Goal: Task Accomplishment & Management: Use online tool/utility

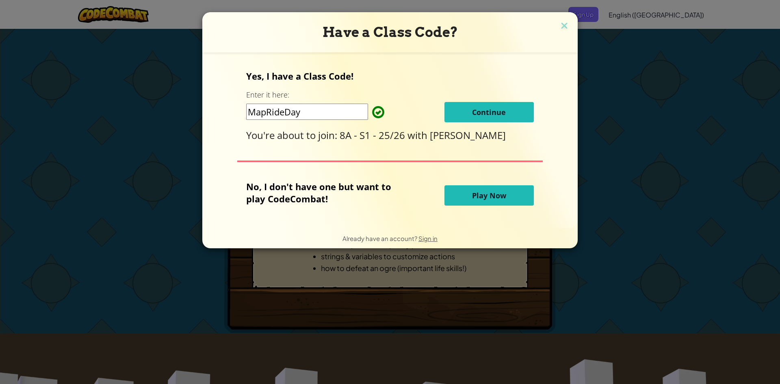
click at [460, 199] on button "Play Now" at bounding box center [488, 195] width 89 height 20
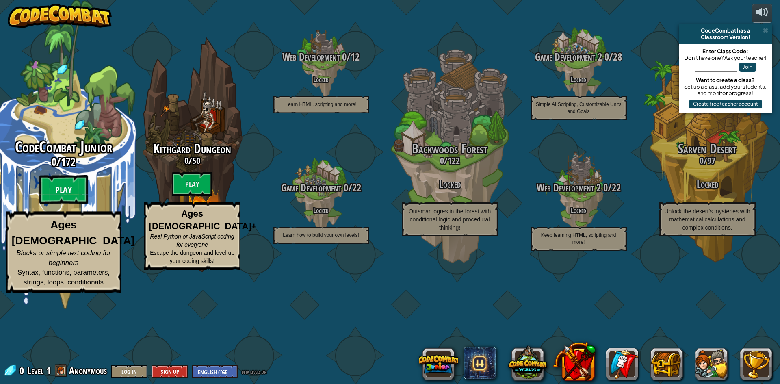
click at [78, 204] on btn "Play" at bounding box center [63, 189] width 49 height 29
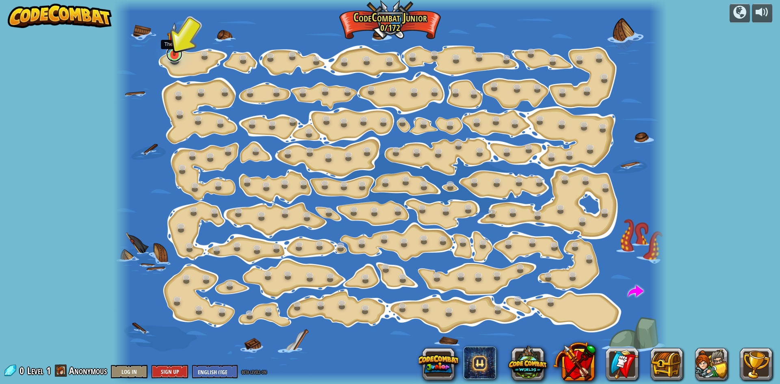
click at [175, 61] on div "Step Change (Locked) Change step arguments. Go Smart (Locked) Now we're really …" at bounding box center [389, 192] width 553 height 384
click at [177, 49] on img at bounding box center [174, 39] width 15 height 34
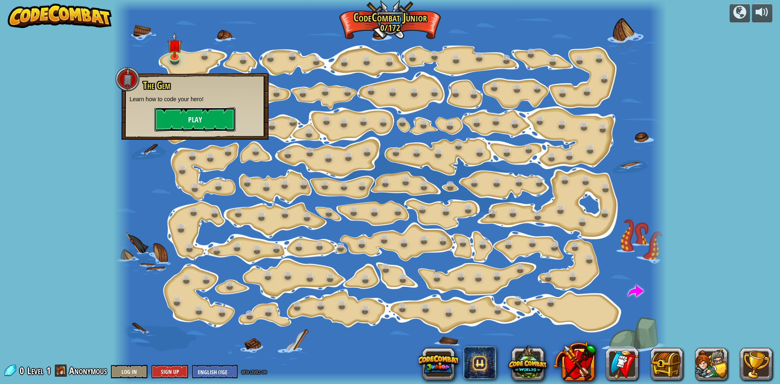
click at [191, 112] on button "Play" at bounding box center [194, 119] width 81 height 24
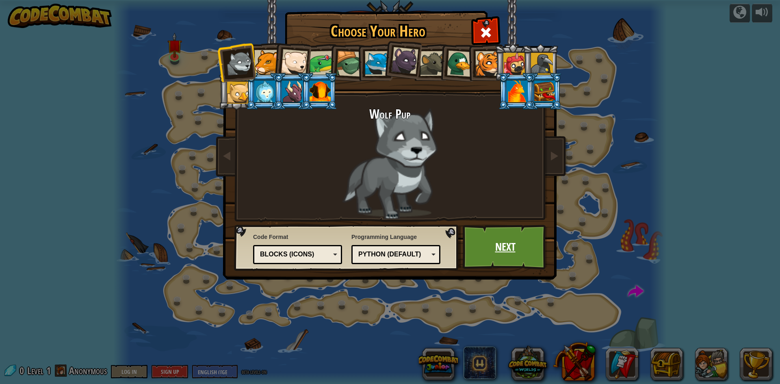
click at [507, 252] on link "Next" at bounding box center [505, 247] width 85 height 45
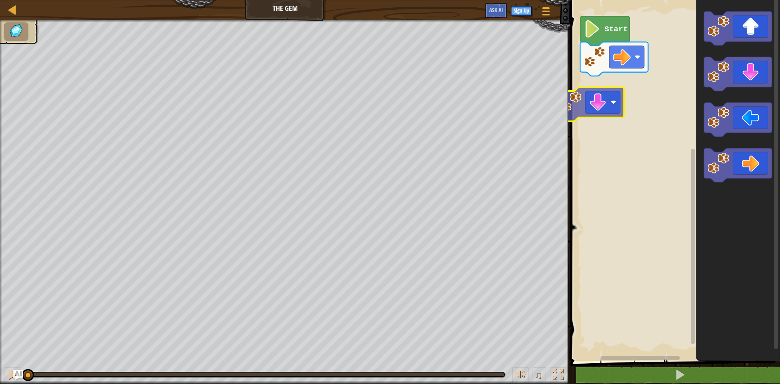
click at [631, 102] on div "Start" at bounding box center [674, 178] width 212 height 365
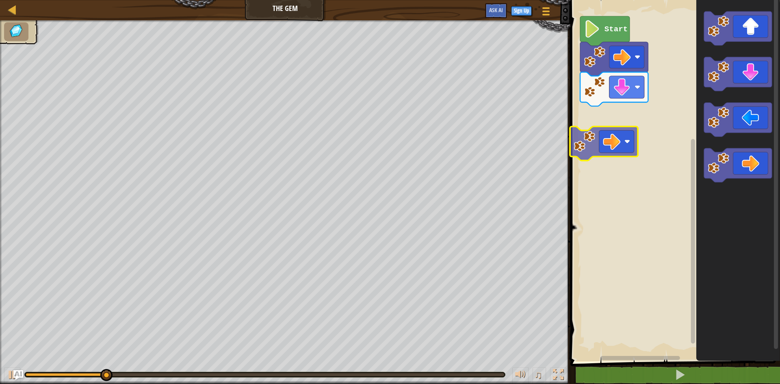
click at [617, 144] on div "Start" at bounding box center [674, 178] width 212 height 365
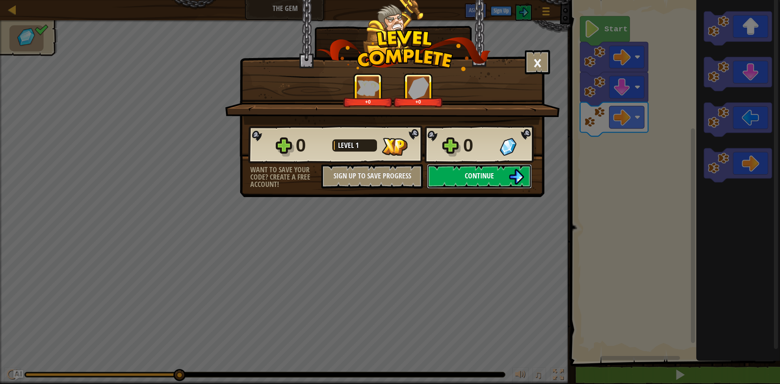
click at [492, 173] on span "Continue" at bounding box center [479, 176] width 29 height 10
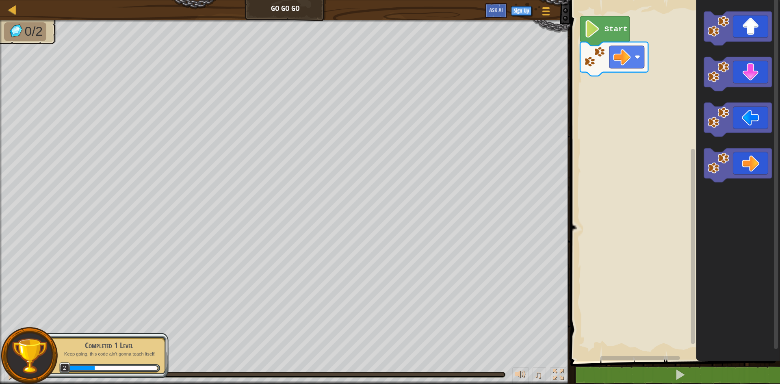
click at [701, 101] on icon "Blockly Workspace" at bounding box center [738, 178] width 84 height 365
click at [720, 197] on icon "Blockly Workspace" at bounding box center [738, 178] width 84 height 365
click at [679, 127] on div "Start" at bounding box center [674, 178] width 212 height 365
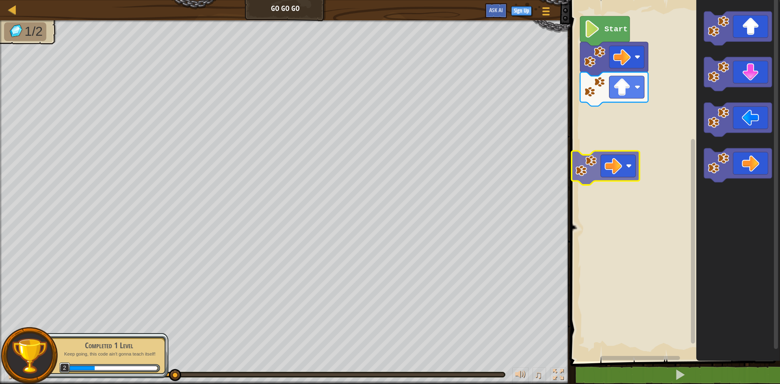
click at [597, 176] on div "Start" at bounding box center [674, 178] width 212 height 365
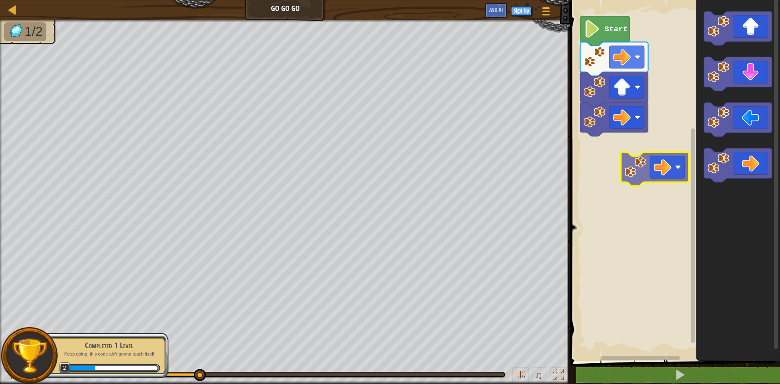
click at [632, 166] on div "Start" at bounding box center [674, 178] width 212 height 365
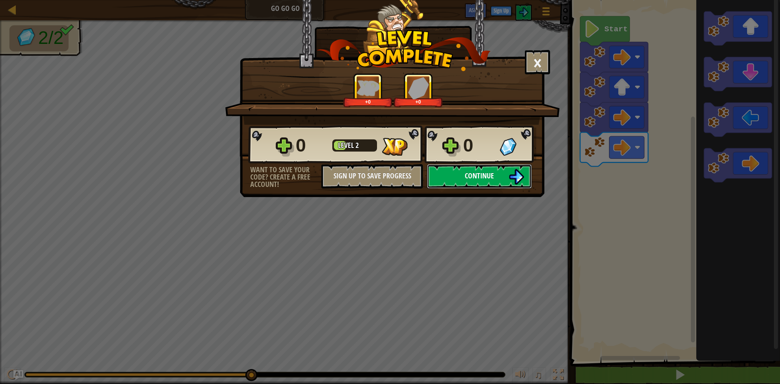
click at [510, 173] on img at bounding box center [515, 176] width 15 height 15
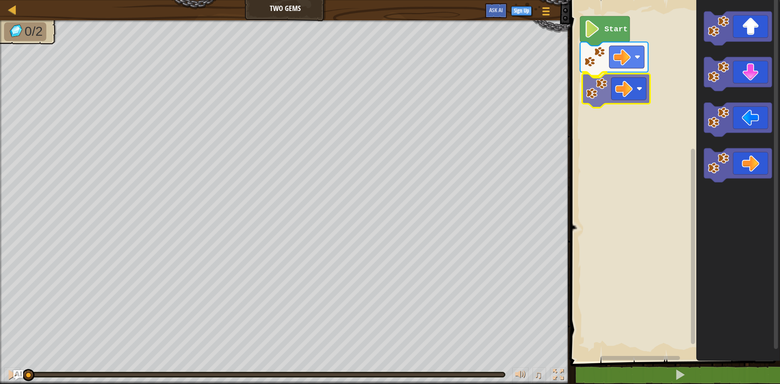
click at [644, 95] on div "Start" at bounding box center [674, 178] width 212 height 365
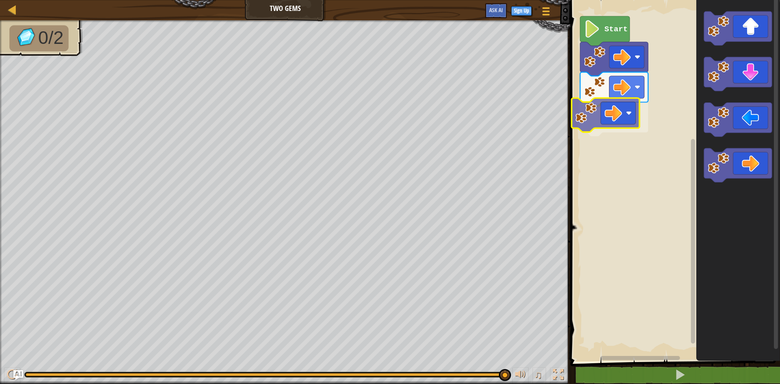
click at [628, 110] on div "Start" at bounding box center [674, 178] width 212 height 365
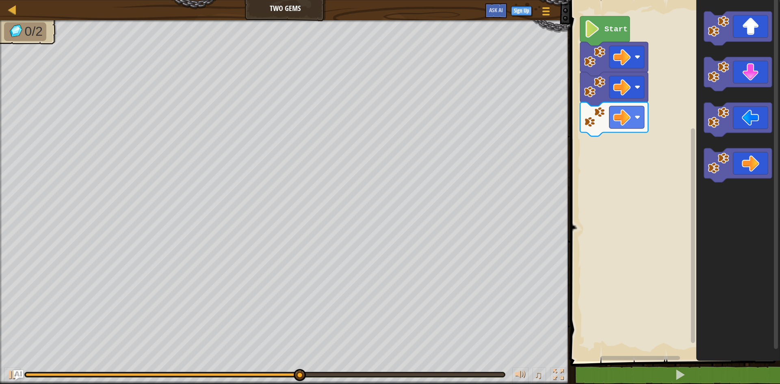
click at [642, 134] on div "Start" at bounding box center [674, 178] width 212 height 365
click at [703, 81] on icon "Blockly Workspace" at bounding box center [738, 178] width 84 height 365
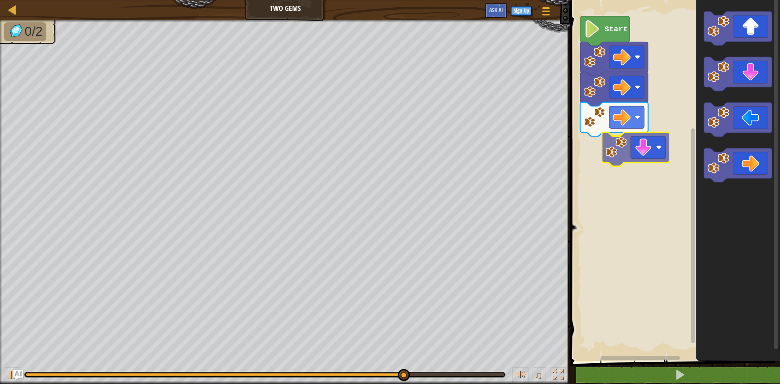
click at [598, 154] on div "Start" at bounding box center [674, 178] width 212 height 365
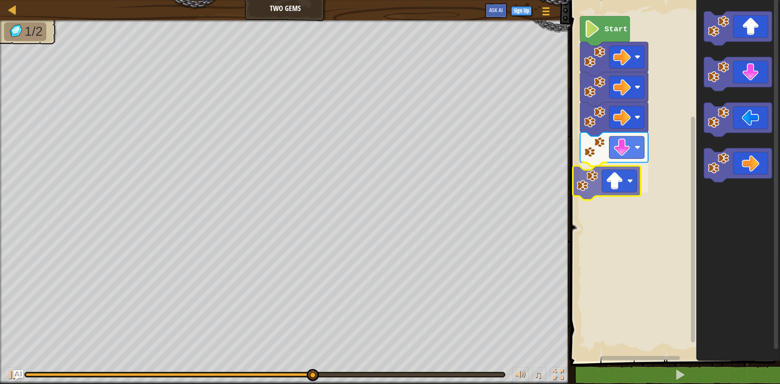
click at [604, 190] on div "Start" at bounding box center [674, 178] width 212 height 365
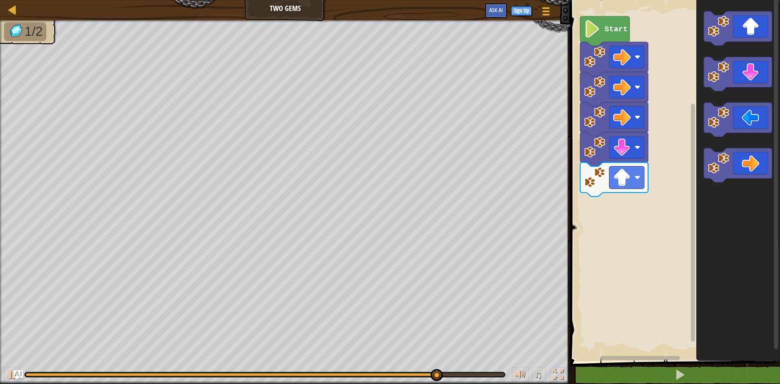
click at [620, 218] on div "Start" at bounding box center [674, 178] width 212 height 365
click at [624, 237] on div "Start" at bounding box center [674, 178] width 212 height 365
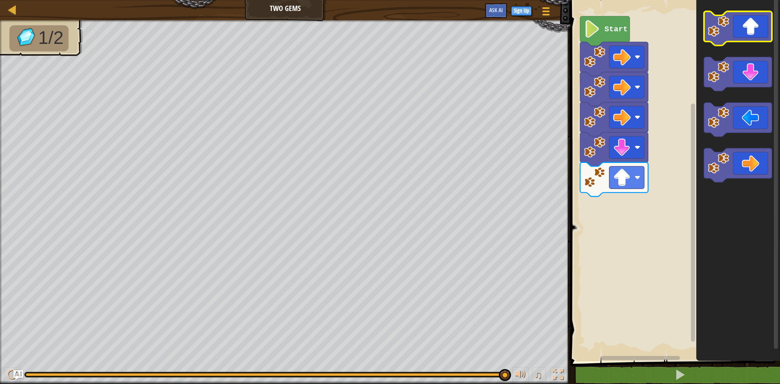
click at [641, 93] on div "Start" at bounding box center [674, 178] width 212 height 365
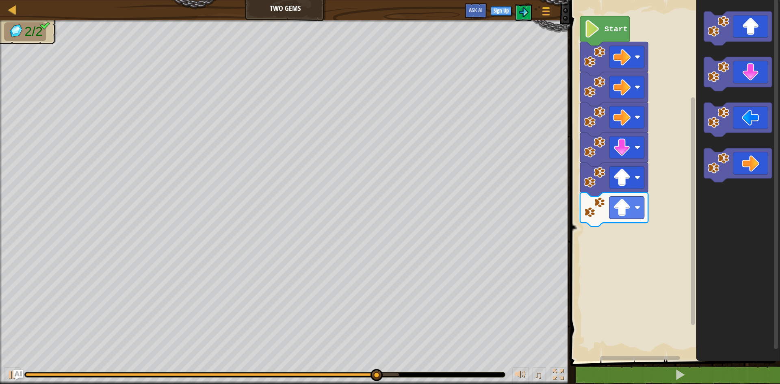
click at [645, 266] on rect "Blockly Workspace" at bounding box center [674, 178] width 212 height 365
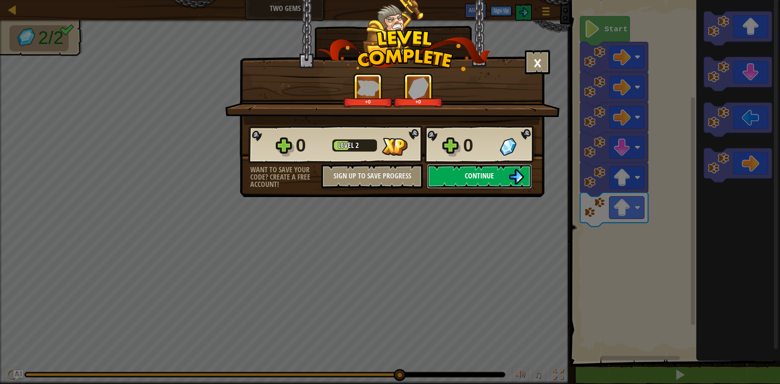
click at [450, 188] on button "Continue" at bounding box center [479, 176] width 105 height 24
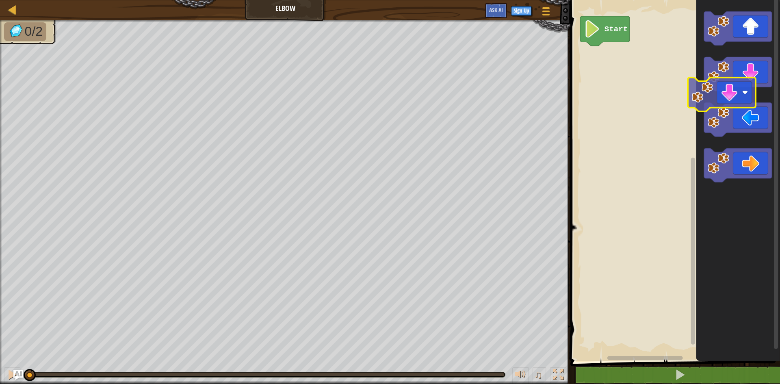
click at [727, 89] on g "Blockly Workspace" at bounding box center [738, 96] width 68 height 171
click at [740, 218] on icon "Blockly Workspace" at bounding box center [738, 178] width 84 height 365
click at [609, 82] on div "Start" at bounding box center [674, 178] width 212 height 365
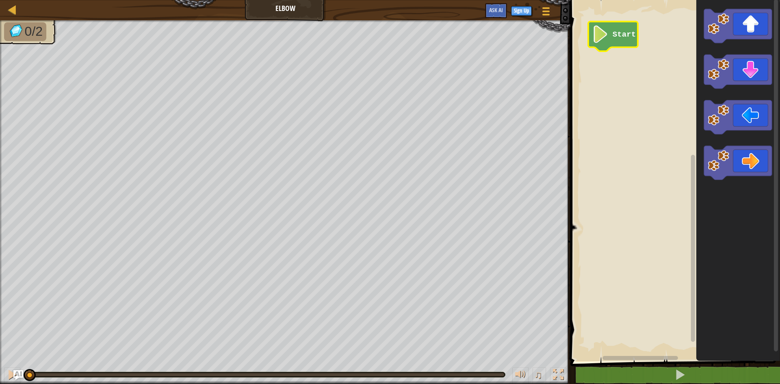
click at [615, 77] on rect "Blockly Workspace" at bounding box center [674, 178] width 212 height 365
click at [582, 60] on div "Start" at bounding box center [674, 178] width 212 height 365
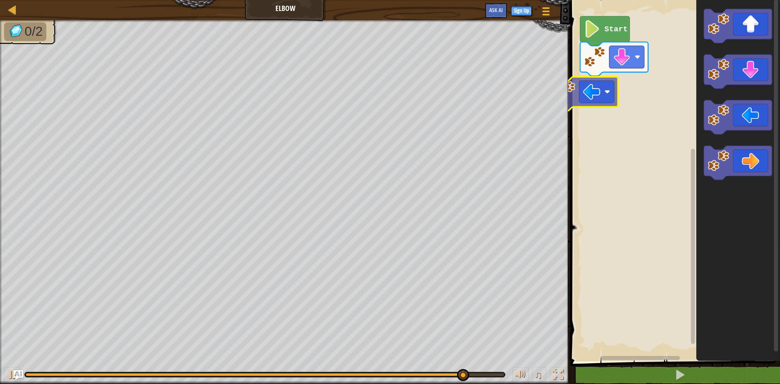
click at [620, 85] on div "Start" at bounding box center [674, 178] width 212 height 365
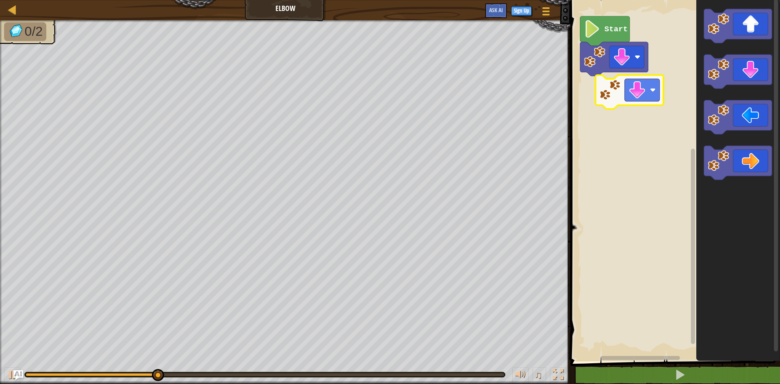
click at [630, 108] on div "Start" at bounding box center [674, 178] width 212 height 365
